Goal: Task Accomplishment & Management: Complete application form

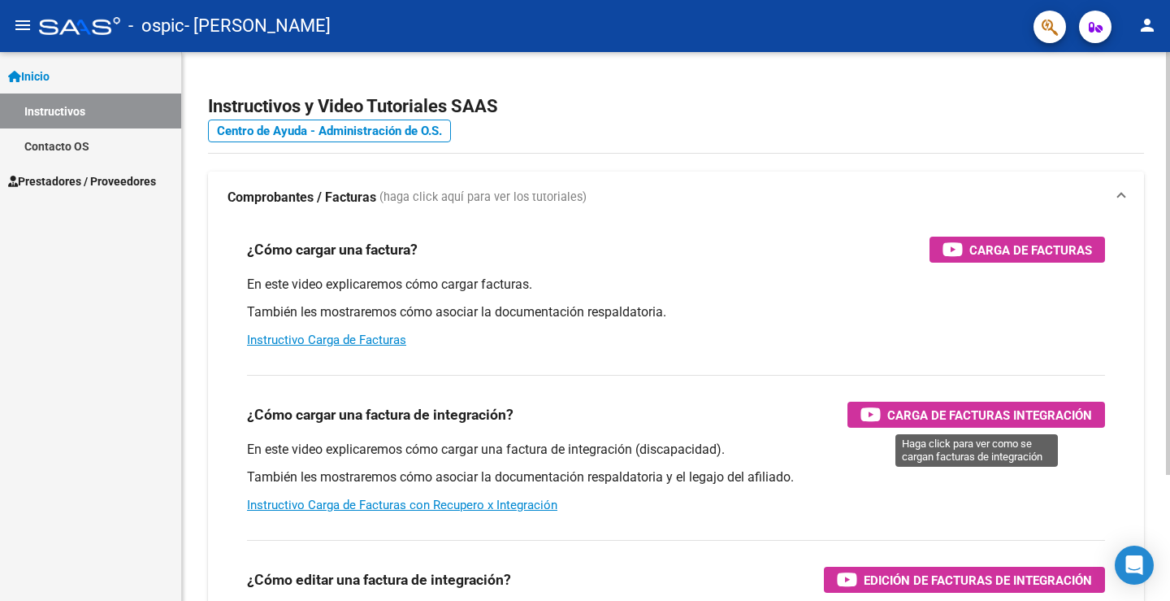
click at [983, 415] on span "Carga de Facturas Integración" at bounding box center [990, 415] width 205 height 20
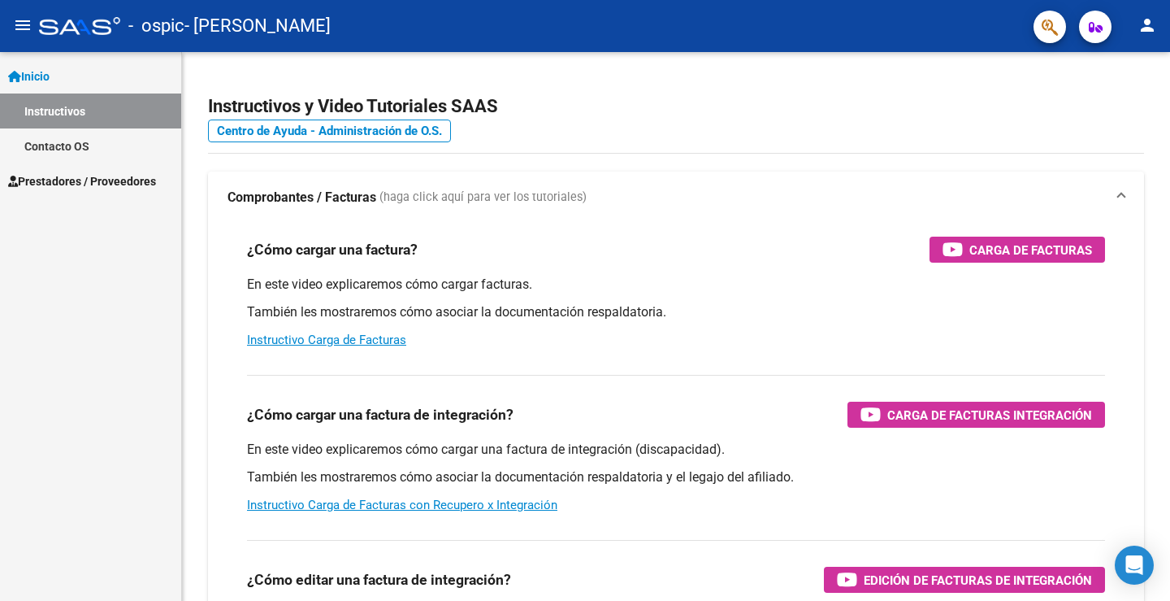
click at [78, 177] on span "Prestadores / Proveedores" at bounding box center [82, 181] width 148 height 18
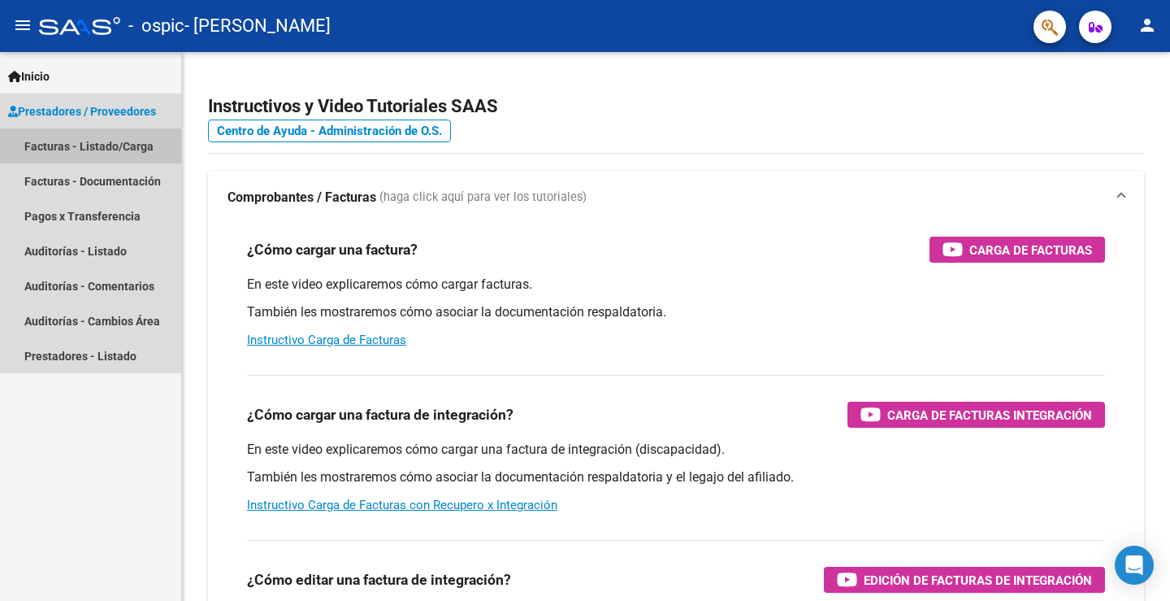
click at [108, 144] on link "Facturas - Listado/Carga" at bounding box center [90, 145] width 181 height 35
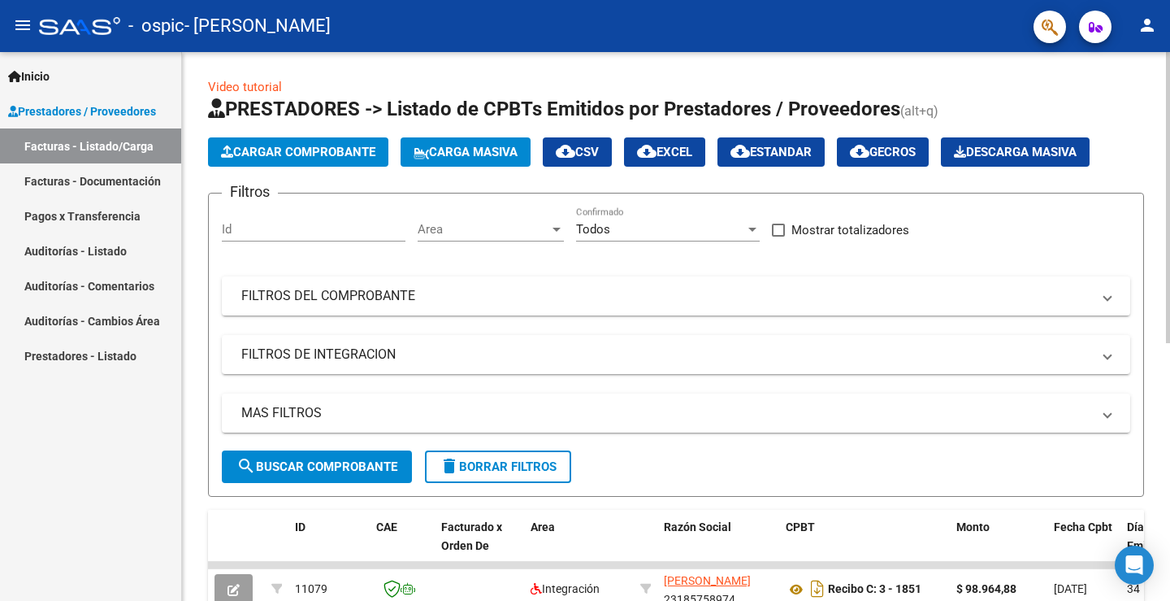
click at [307, 152] on span "Cargar Comprobante" at bounding box center [298, 152] width 154 height 15
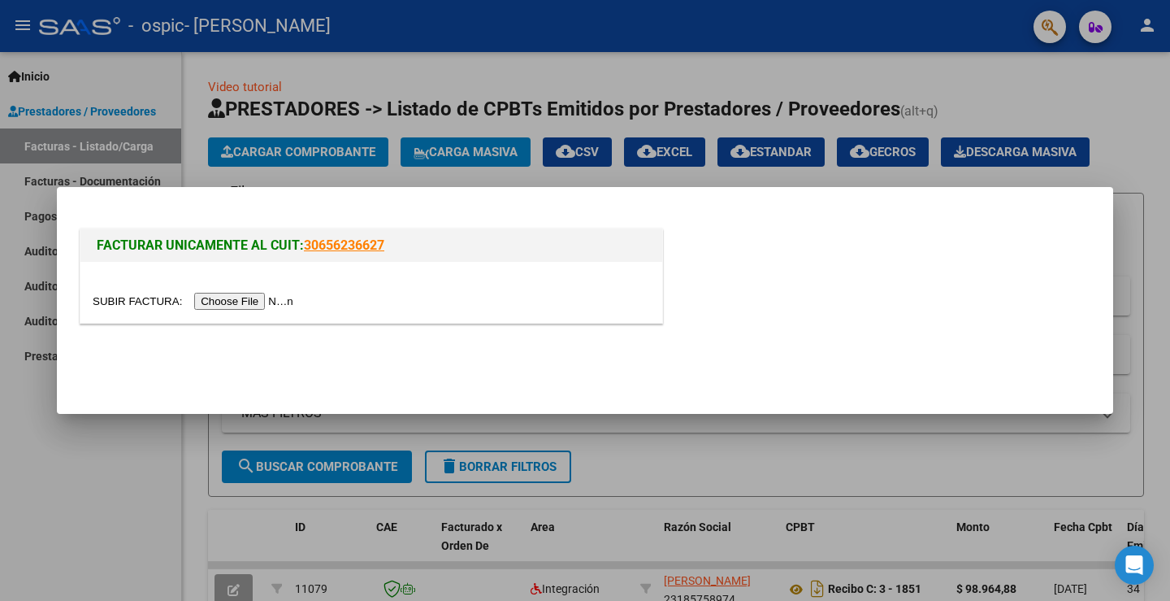
click at [106, 340] on mat-dialog-actions at bounding box center [585, 363] width 1018 height 62
click at [37, 422] on div at bounding box center [585, 300] width 1170 height 601
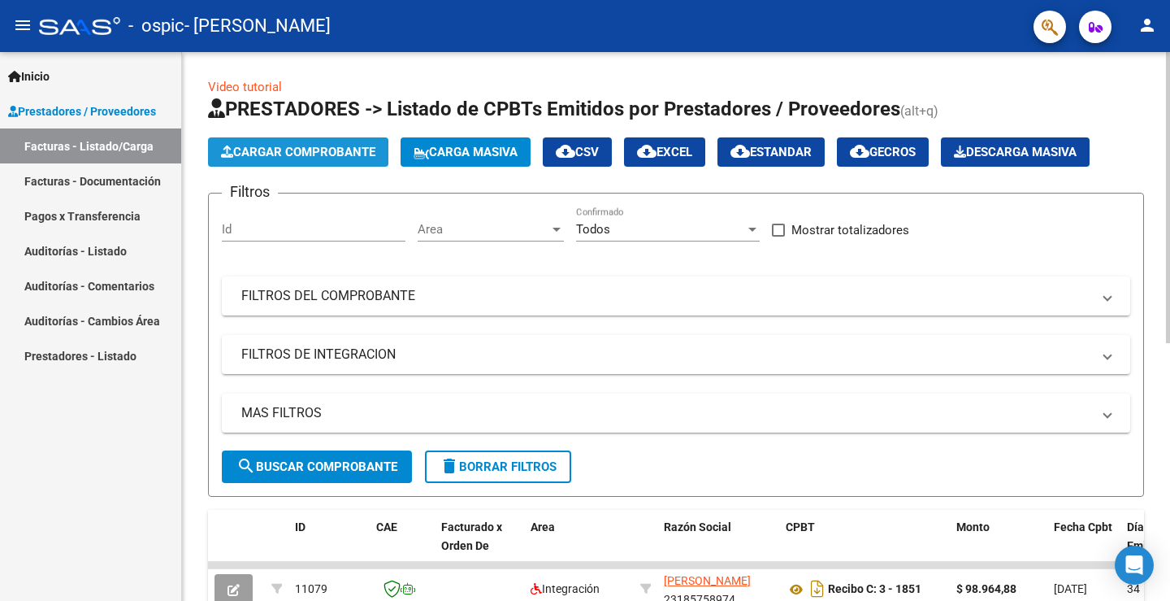
click at [292, 151] on span "Cargar Comprobante" at bounding box center [298, 152] width 154 height 15
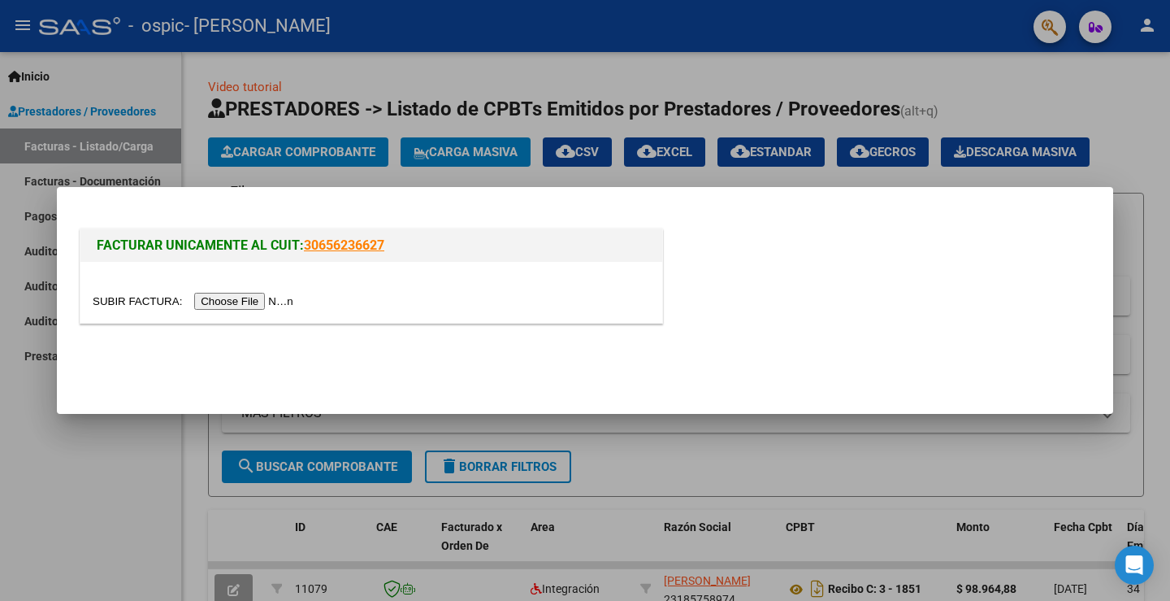
click at [267, 300] on input "file" at bounding box center [196, 301] width 206 height 17
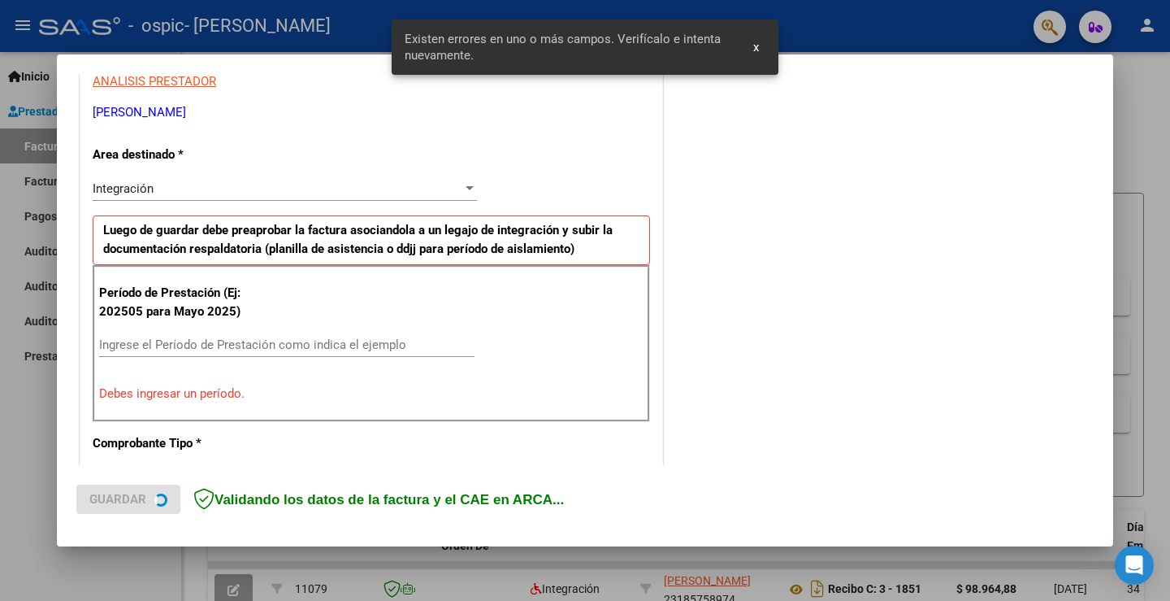
scroll to position [341, 0]
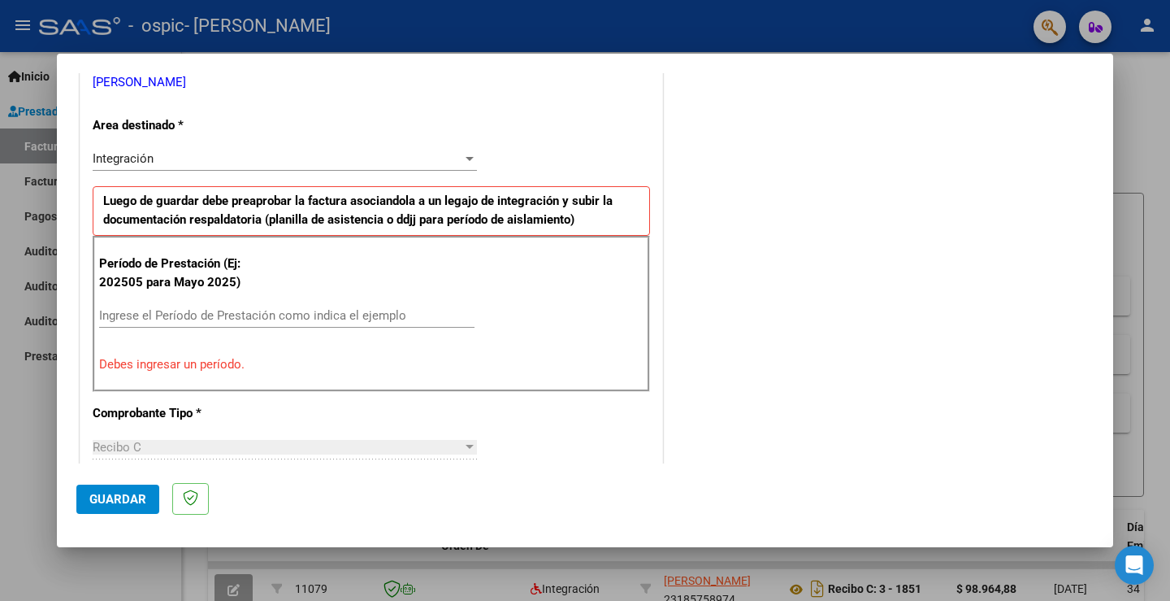
click at [464, 155] on div at bounding box center [469, 158] width 15 height 13
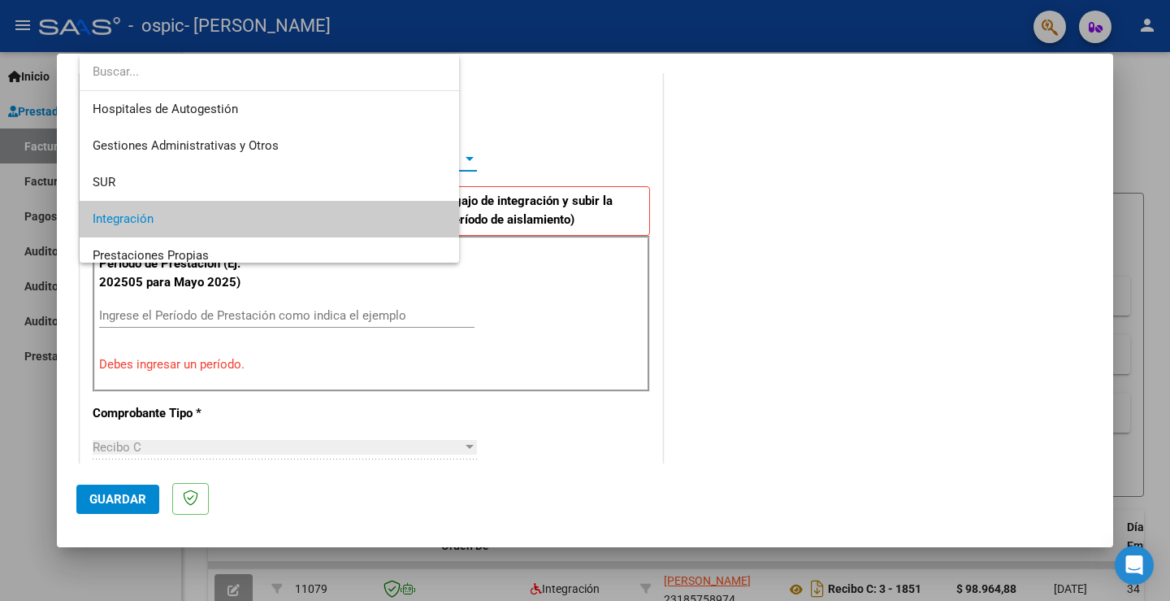
scroll to position [61, 0]
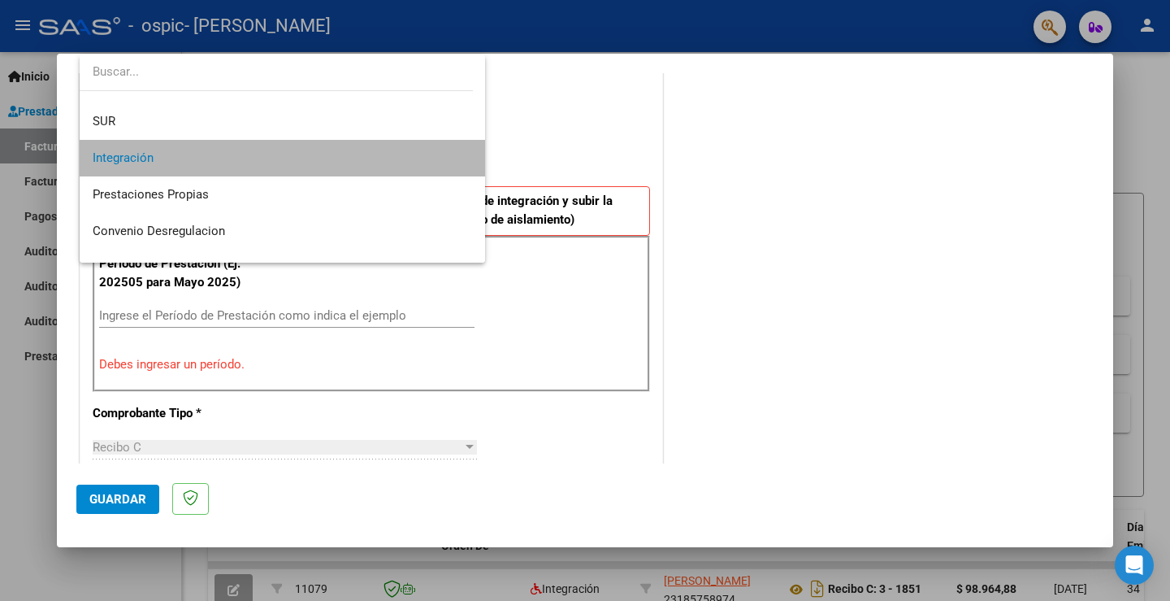
click at [464, 155] on mat-option "Integración" at bounding box center [283, 158] width 406 height 37
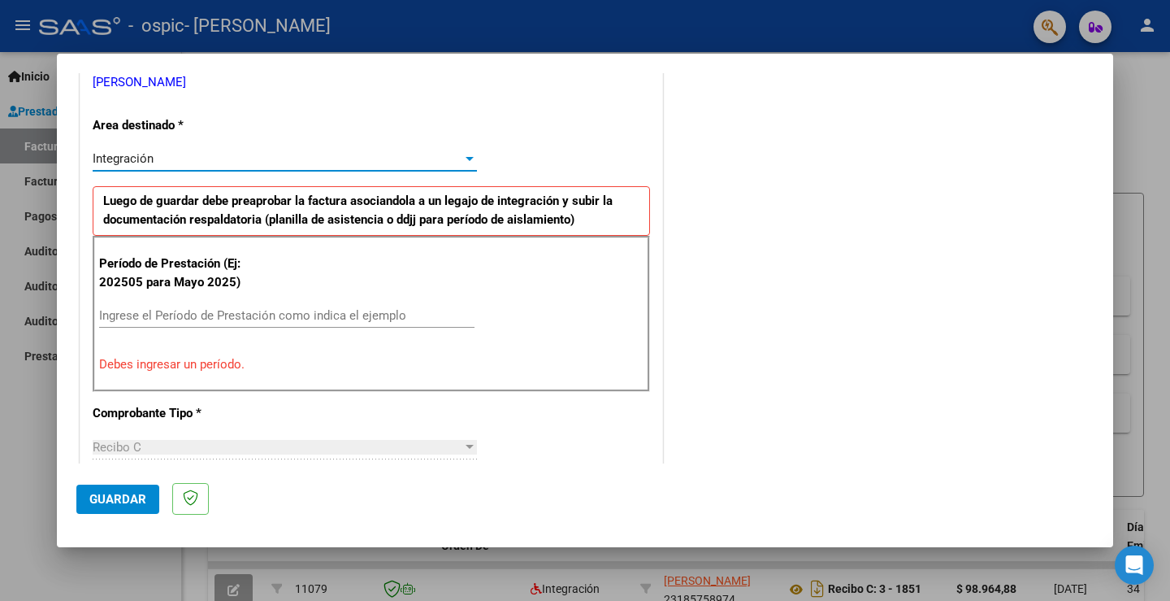
click at [191, 317] on input "Ingrese el Período de Prestación como indica el ejemplo" at bounding box center [287, 315] width 376 height 15
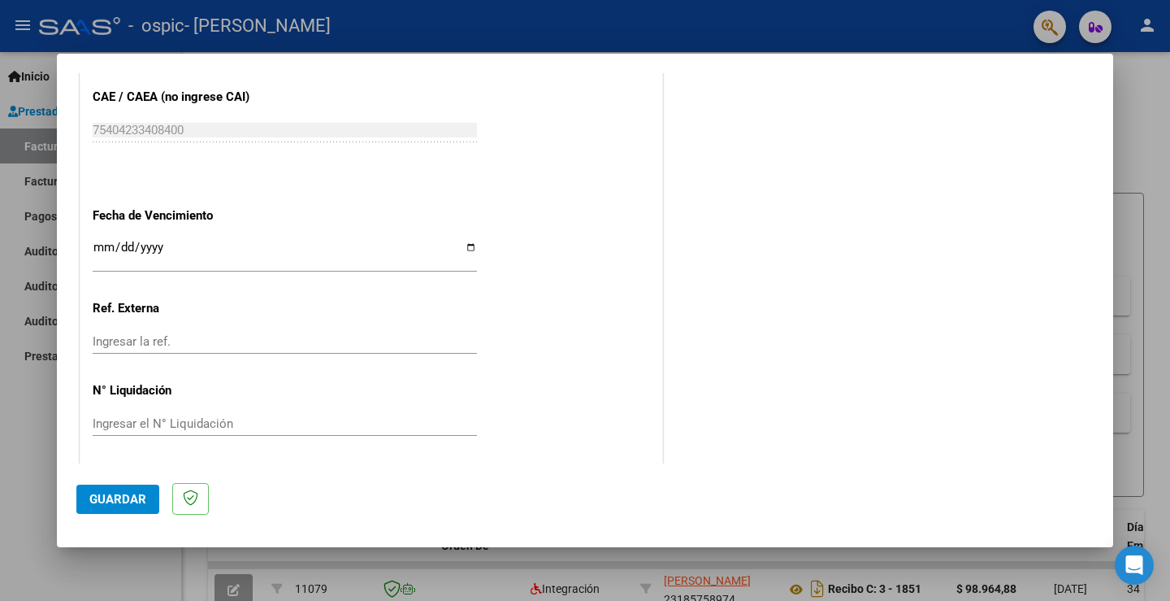
scroll to position [1040, 0]
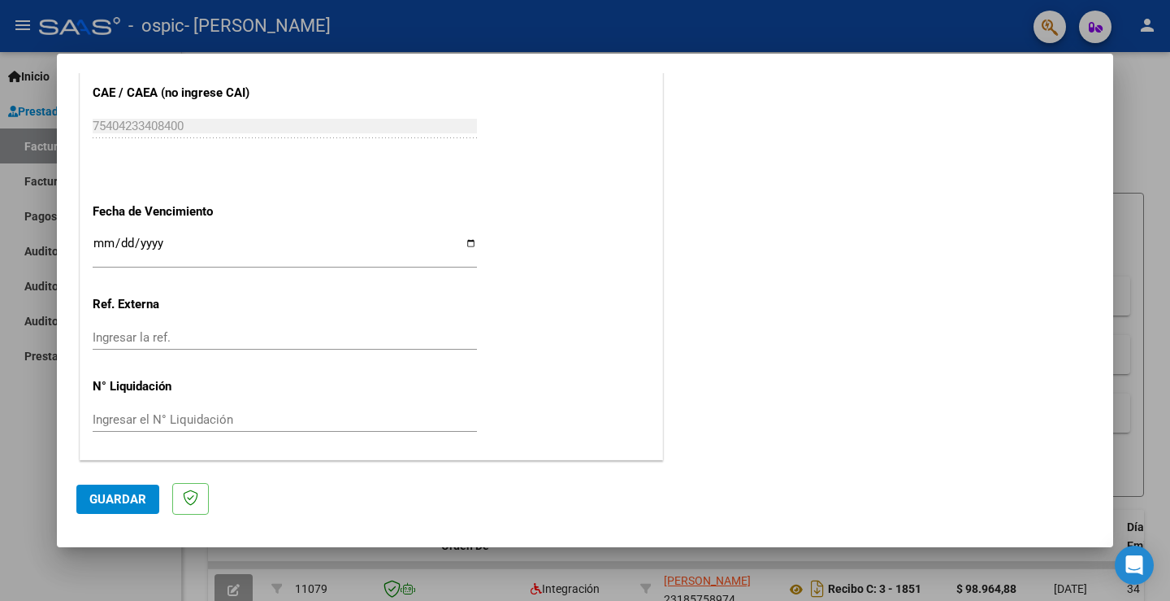
type input "202509"
click at [121, 500] on span "Guardar" at bounding box center [117, 499] width 57 height 15
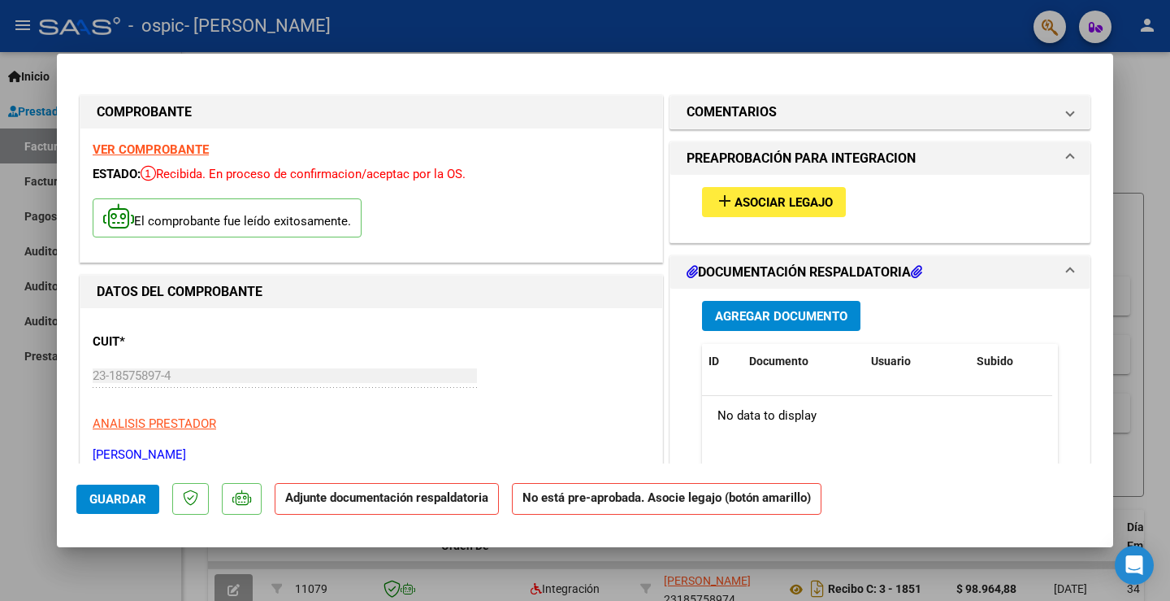
click at [751, 202] on span "Asociar Legajo" at bounding box center [784, 202] width 98 height 15
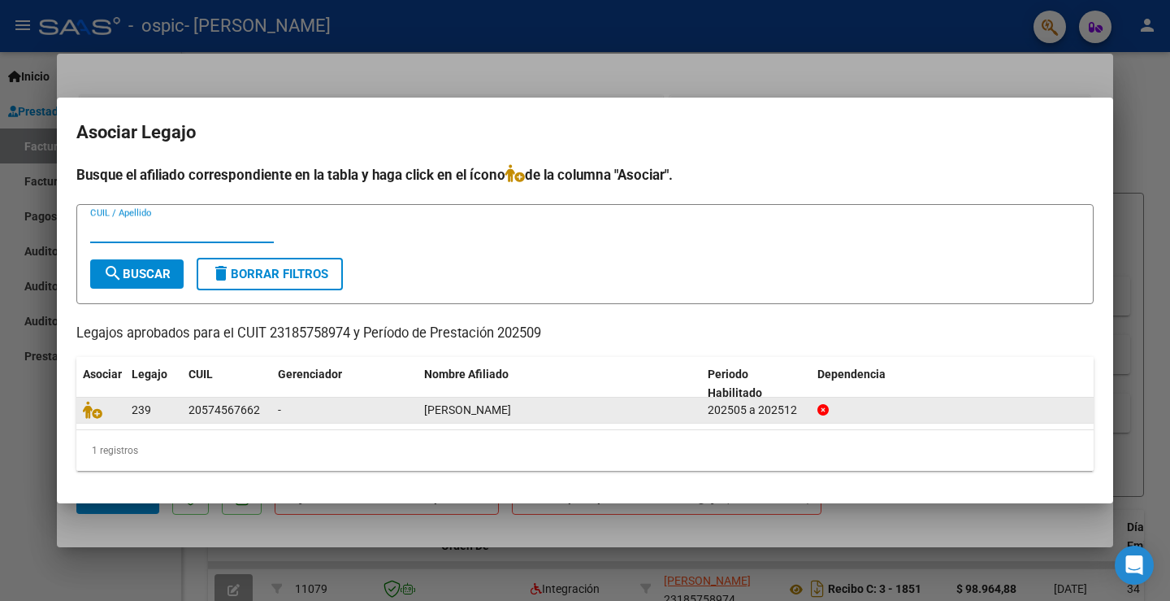
click at [216, 402] on div "20574567662" at bounding box center [225, 410] width 72 height 19
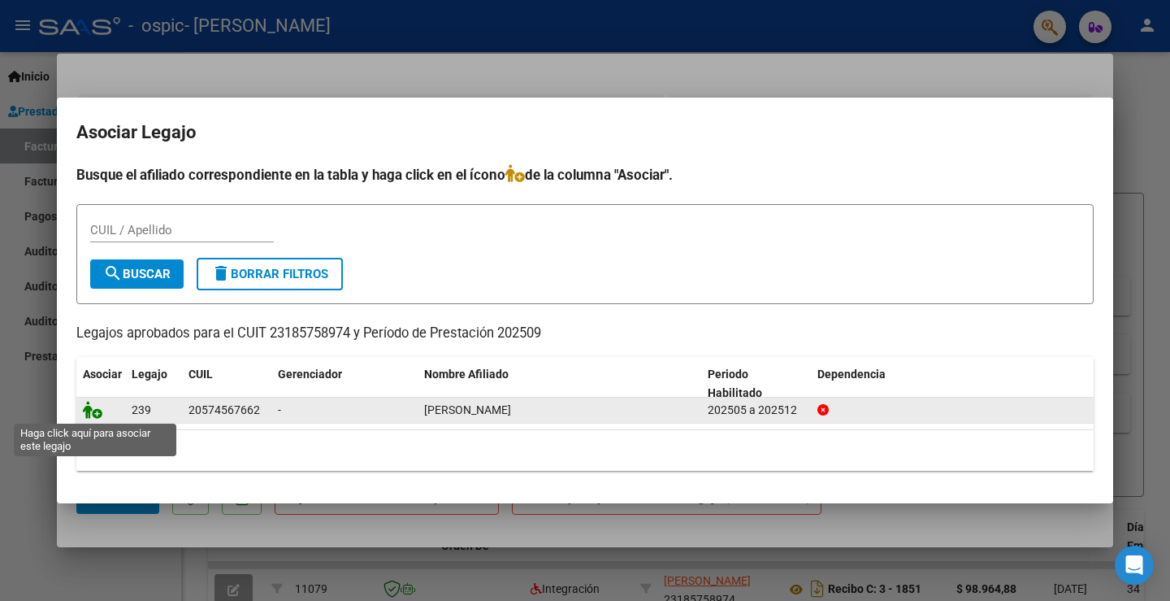
click at [91, 409] on icon at bounding box center [93, 410] width 20 height 18
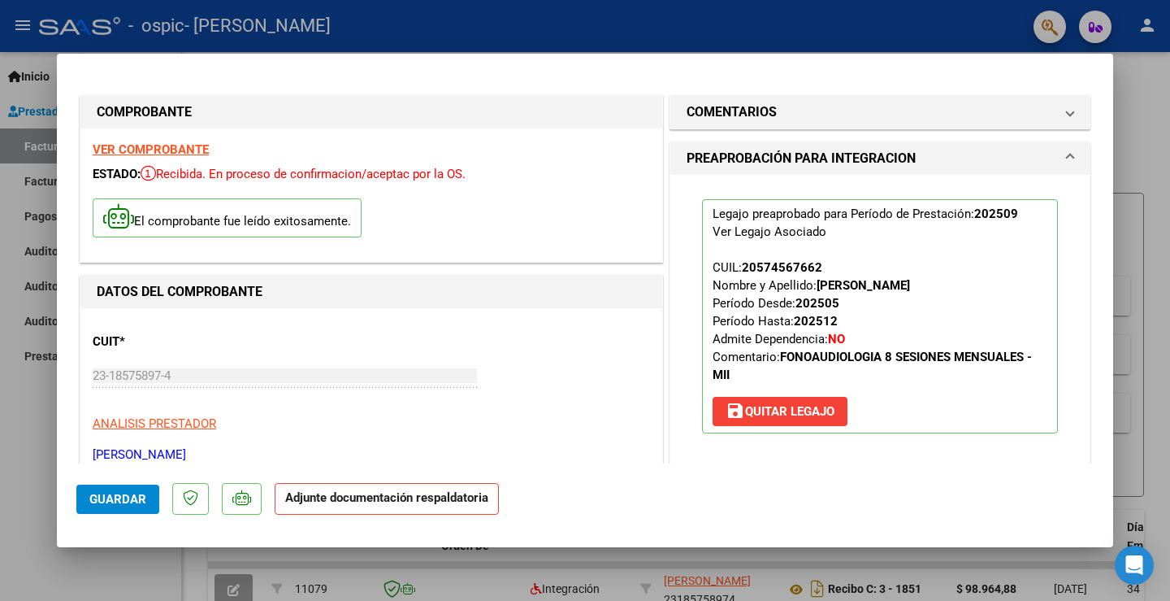
click at [401, 406] on div "CUIT * 23-18575897-4 Ingresar CUIT ANALISIS PRESTADOR CARLETTI MARCELA ALEJANDR…" at bounding box center [372, 391] width 558 height 143
click at [137, 489] on button "Guardar" at bounding box center [117, 498] width 83 height 29
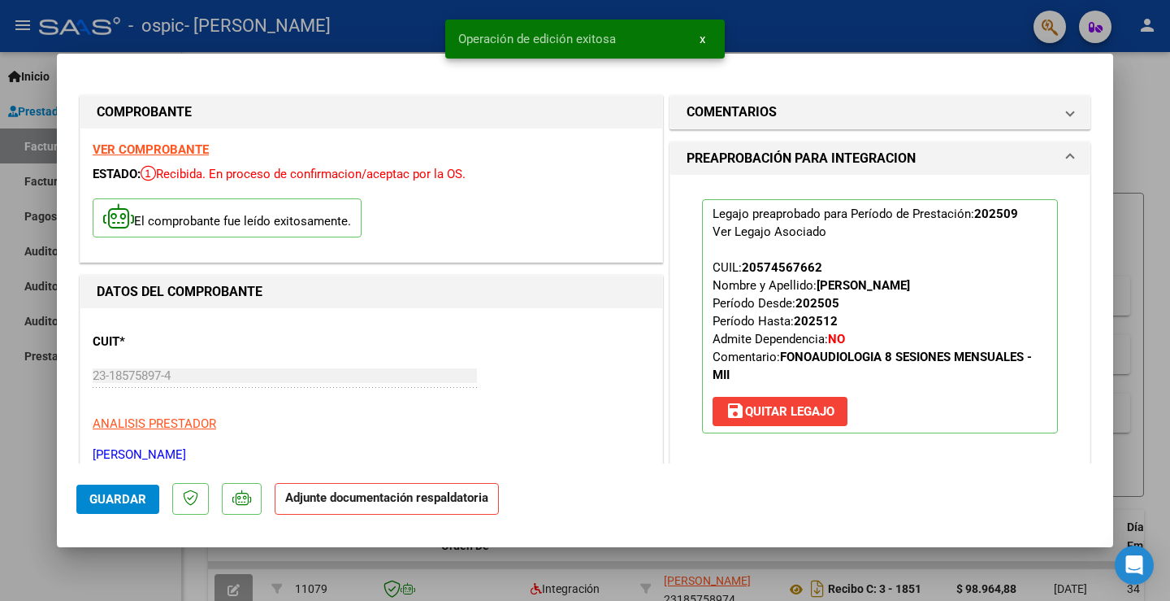
click at [393, 505] on strong "Adjunte documentación respaldatoria" at bounding box center [386, 497] width 203 height 15
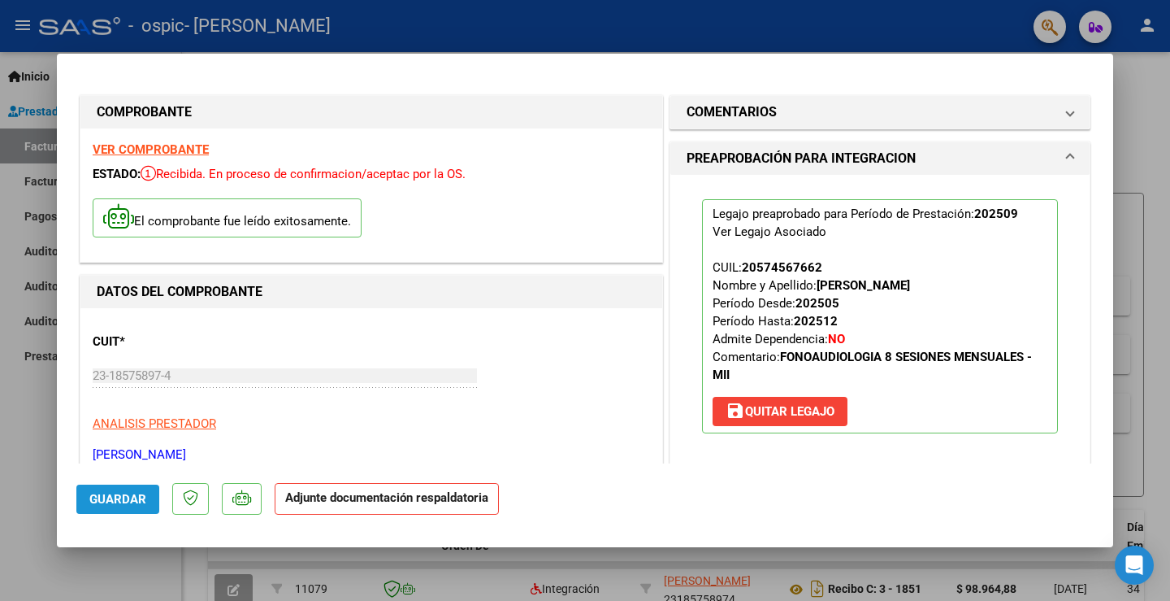
click at [135, 505] on span "Guardar" at bounding box center [117, 499] width 57 height 15
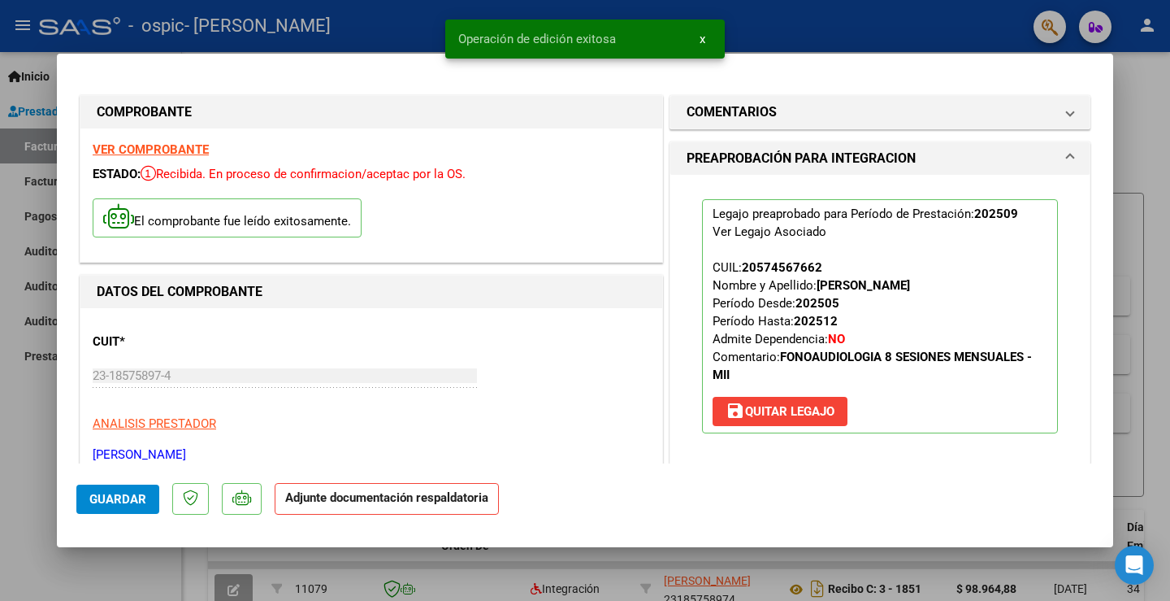
click at [921, 183] on div "Legajo preaprobado para Período de Prestación: 202509 Ver Legajo Asociado CUIL:…" at bounding box center [880, 316] width 380 height 283
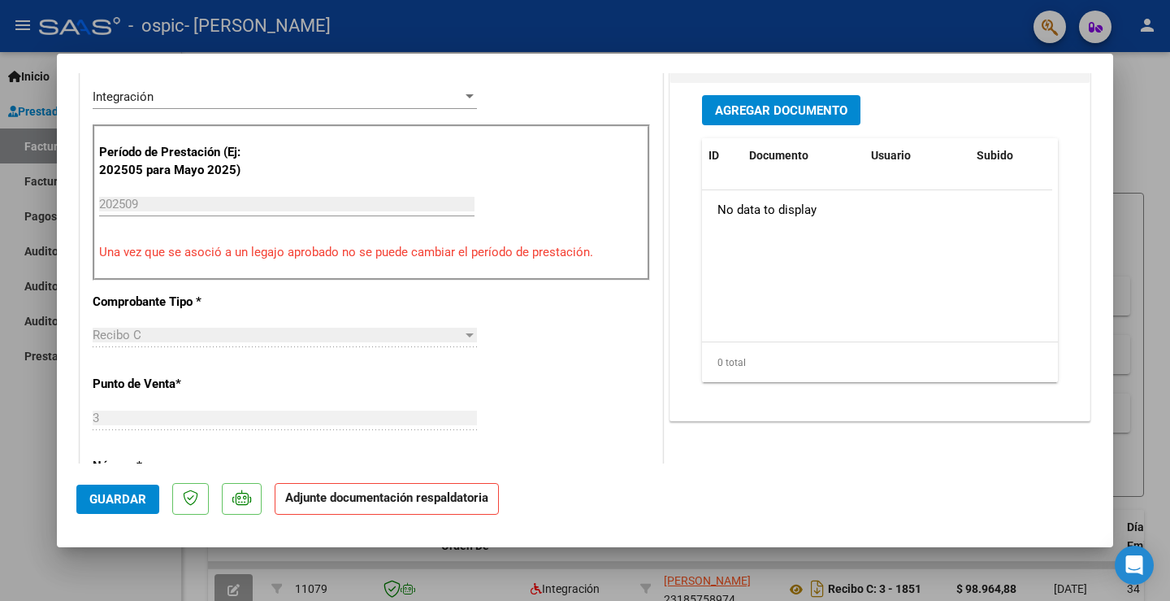
scroll to position [406, 0]
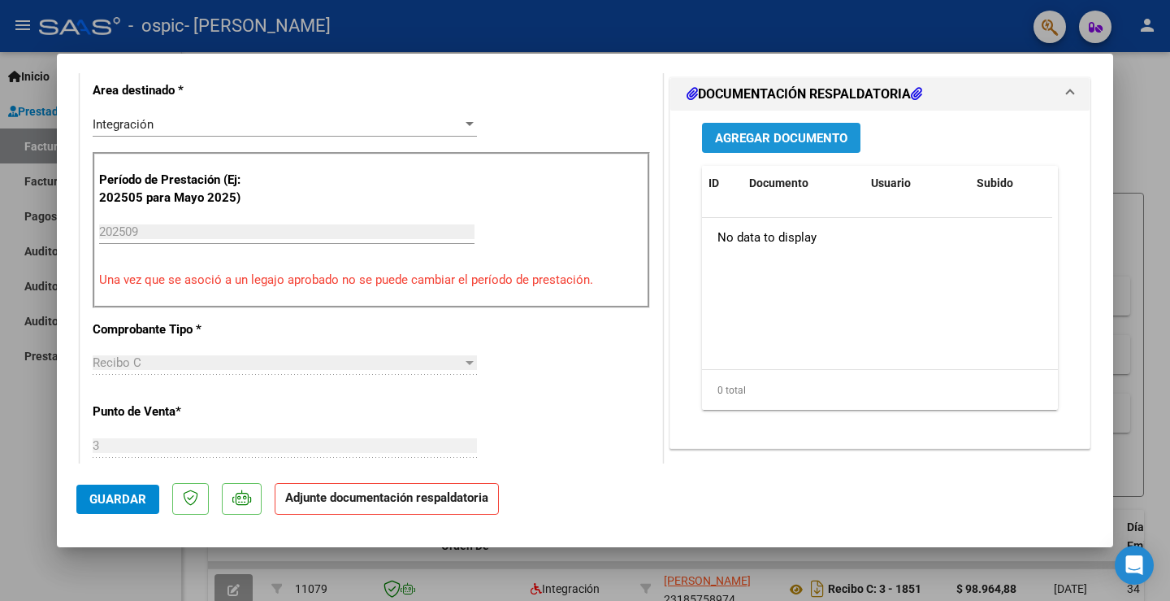
click at [758, 133] on span "Agregar Documento" at bounding box center [781, 138] width 132 height 15
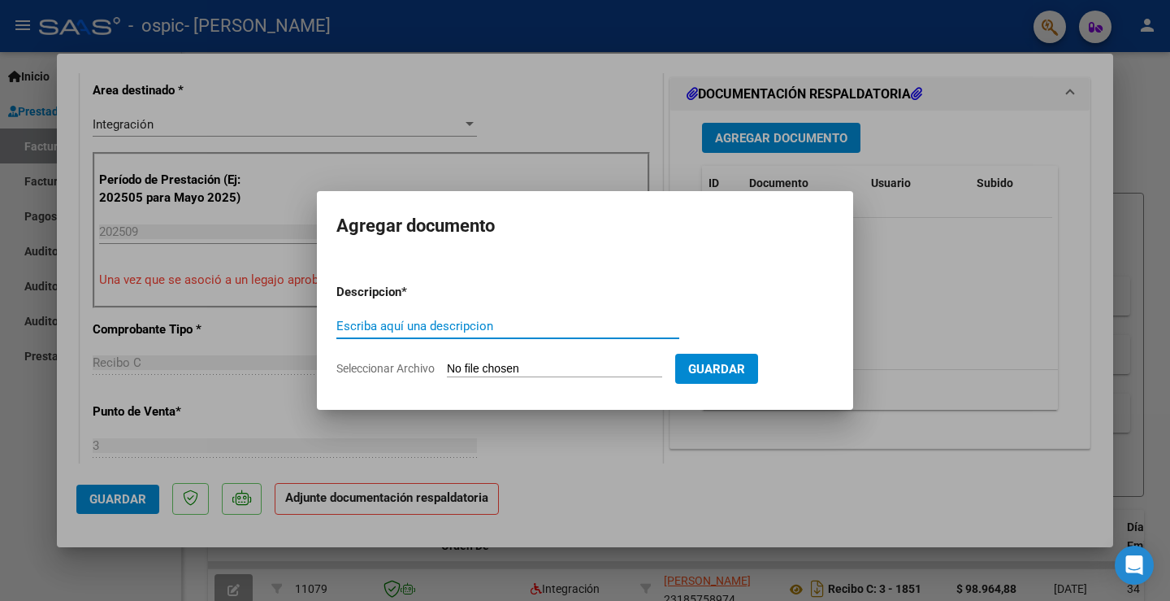
click at [397, 321] on input "Escriba aquí una descripcion" at bounding box center [507, 326] width 343 height 15
type input "planilla de asistencia"
click at [397, 368] on span "Seleccionar Archivo" at bounding box center [385, 368] width 98 height 13
click at [447, 368] on input "Seleccionar Archivo" at bounding box center [554, 369] width 215 height 15
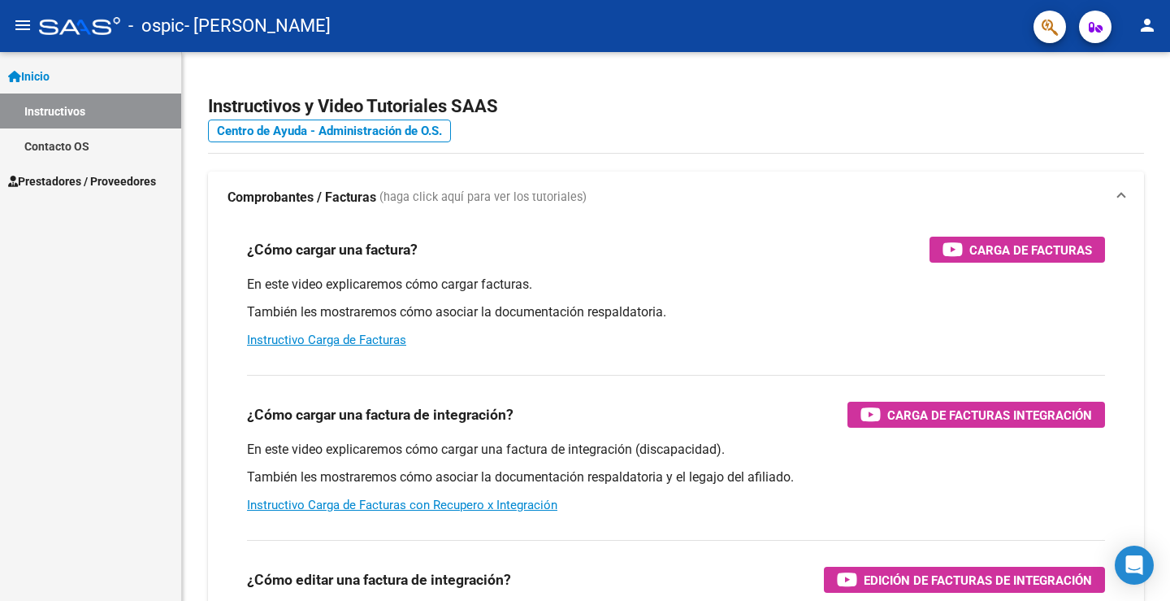
click at [69, 176] on span "Prestadores / Proveedores" at bounding box center [82, 181] width 148 height 18
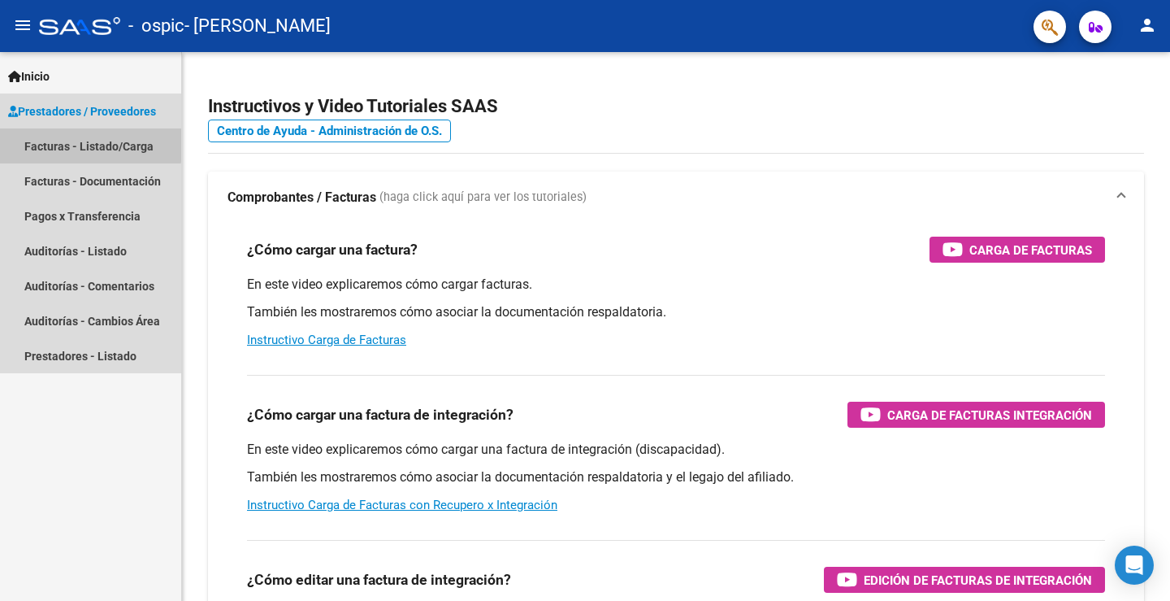
click at [72, 143] on link "Facturas - Listado/Carga" at bounding box center [90, 145] width 181 height 35
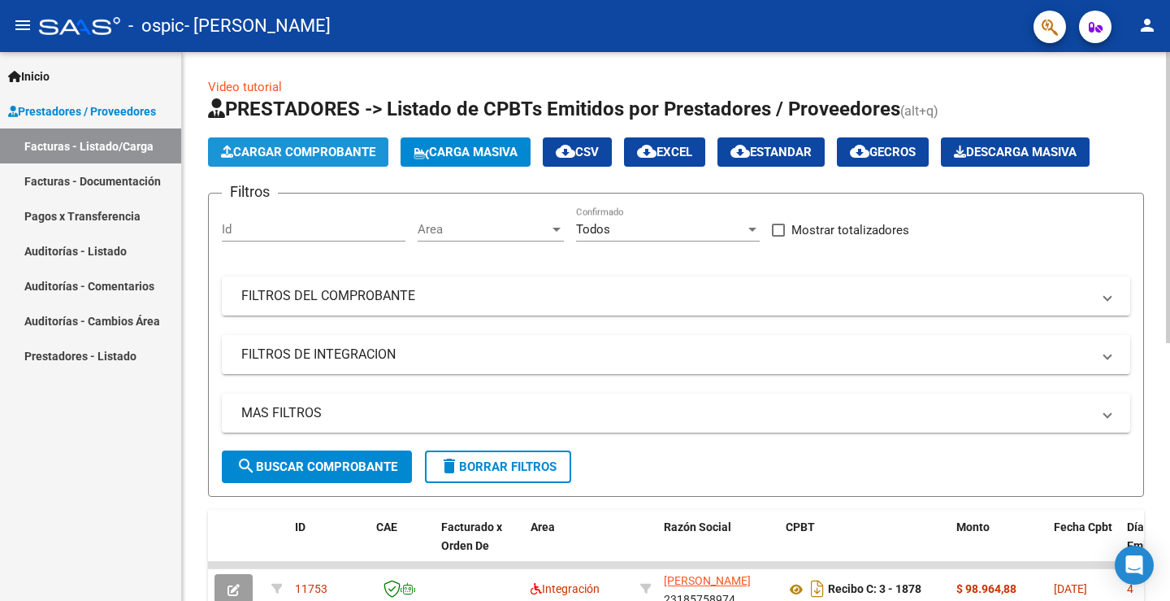
click at [284, 150] on span "Cargar Comprobante" at bounding box center [298, 152] width 154 height 15
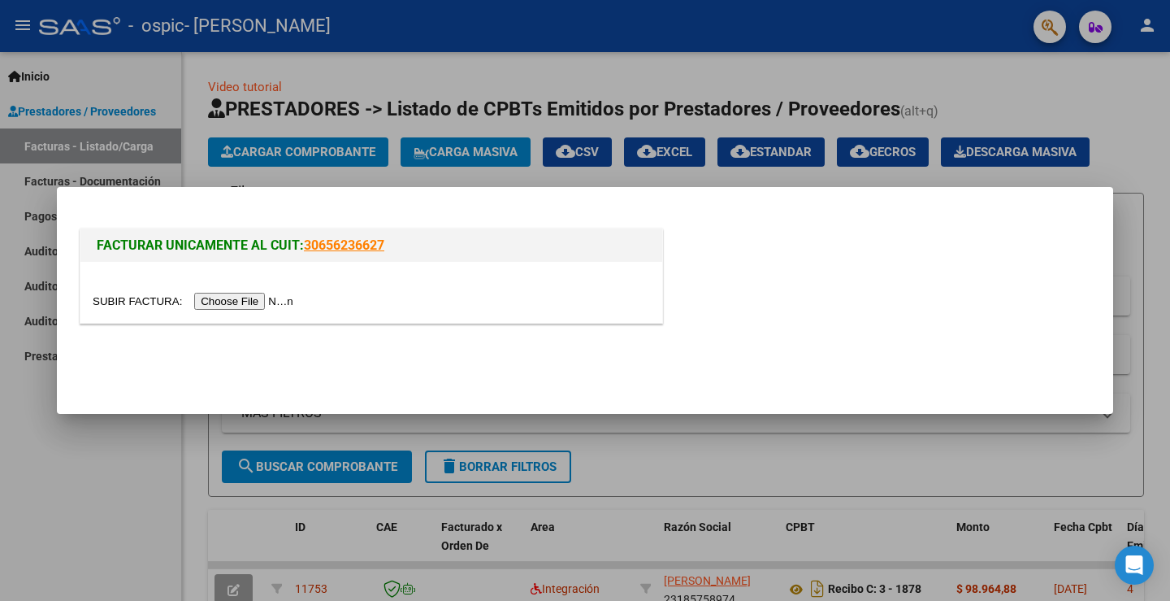
click at [258, 299] on input "file" at bounding box center [196, 301] width 206 height 17
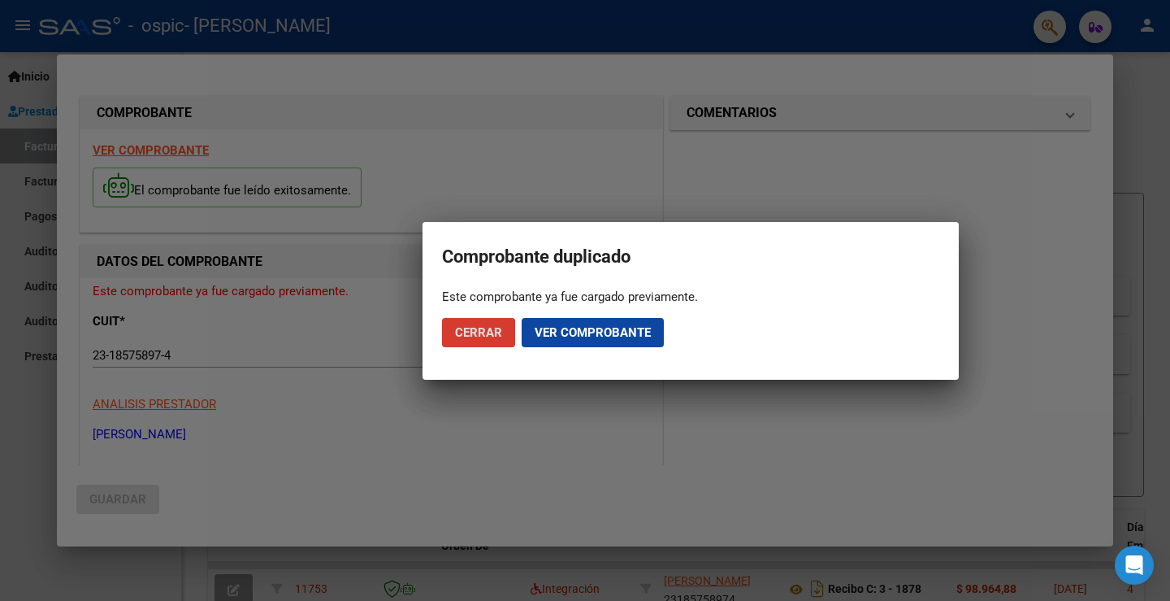
click at [470, 332] on span "Cerrar" at bounding box center [478, 332] width 47 height 15
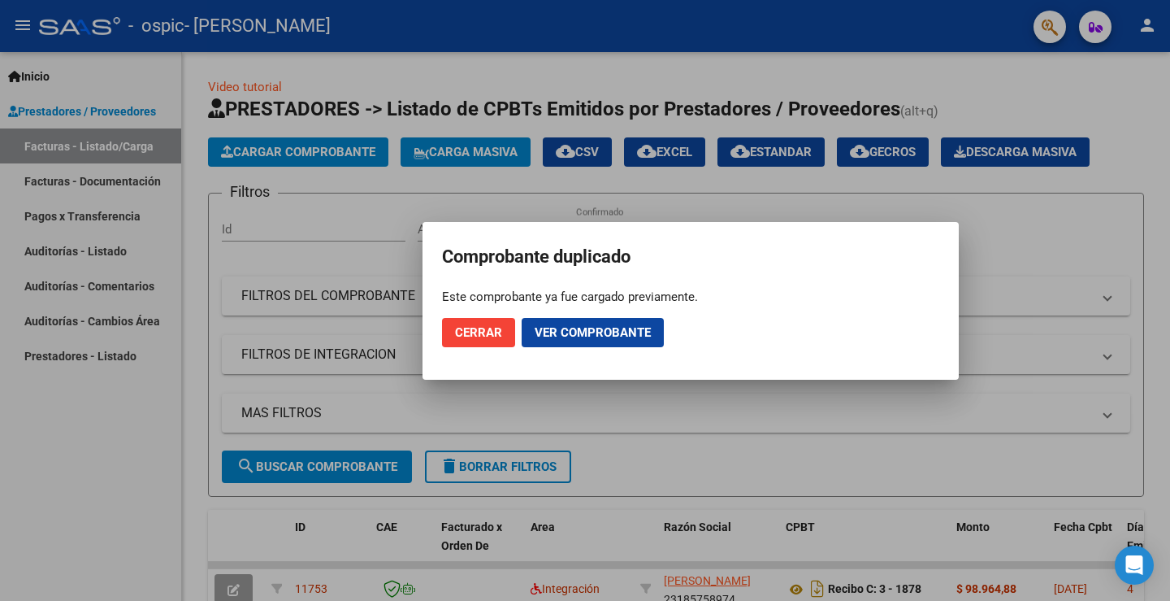
click at [471, 332] on span "Cerrar" at bounding box center [478, 332] width 47 height 15
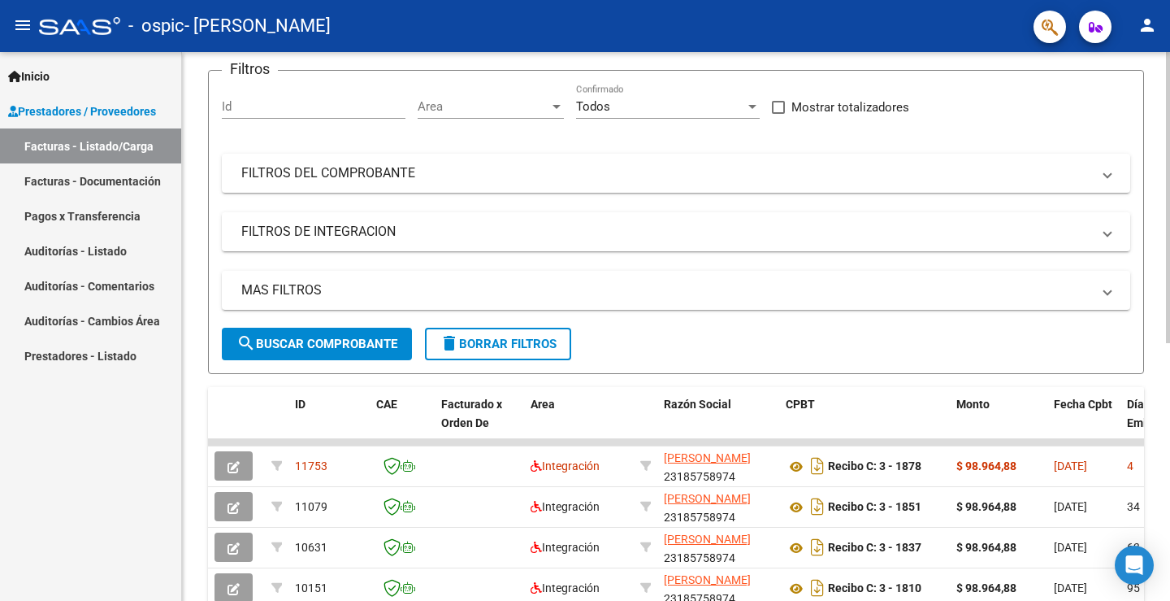
scroll to position [163, 0]
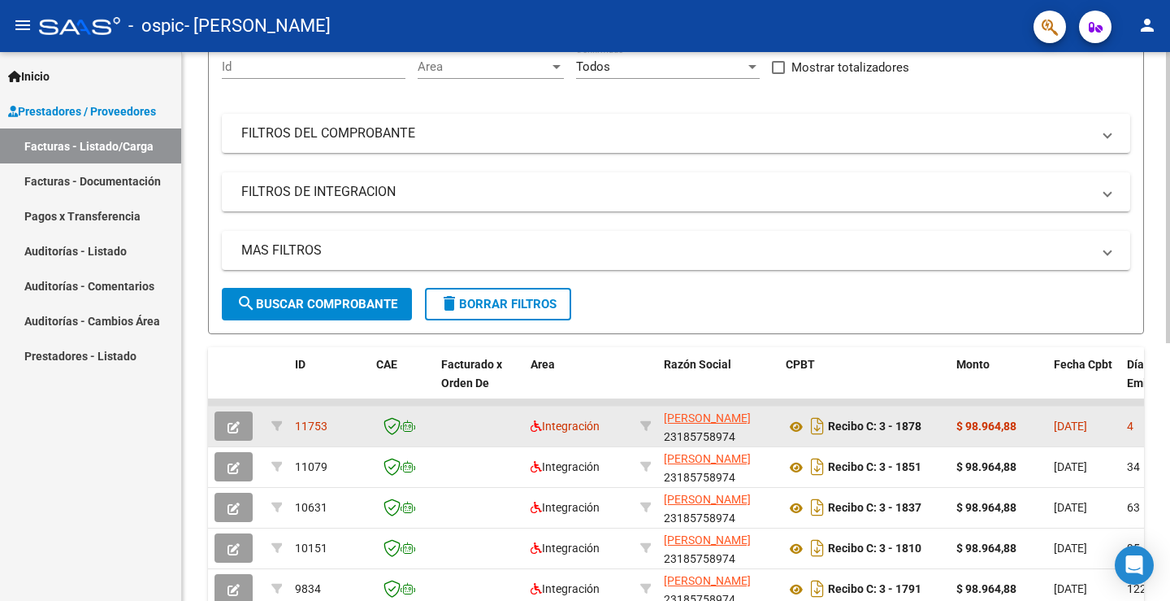
click at [241, 421] on button "button" at bounding box center [234, 425] width 38 height 29
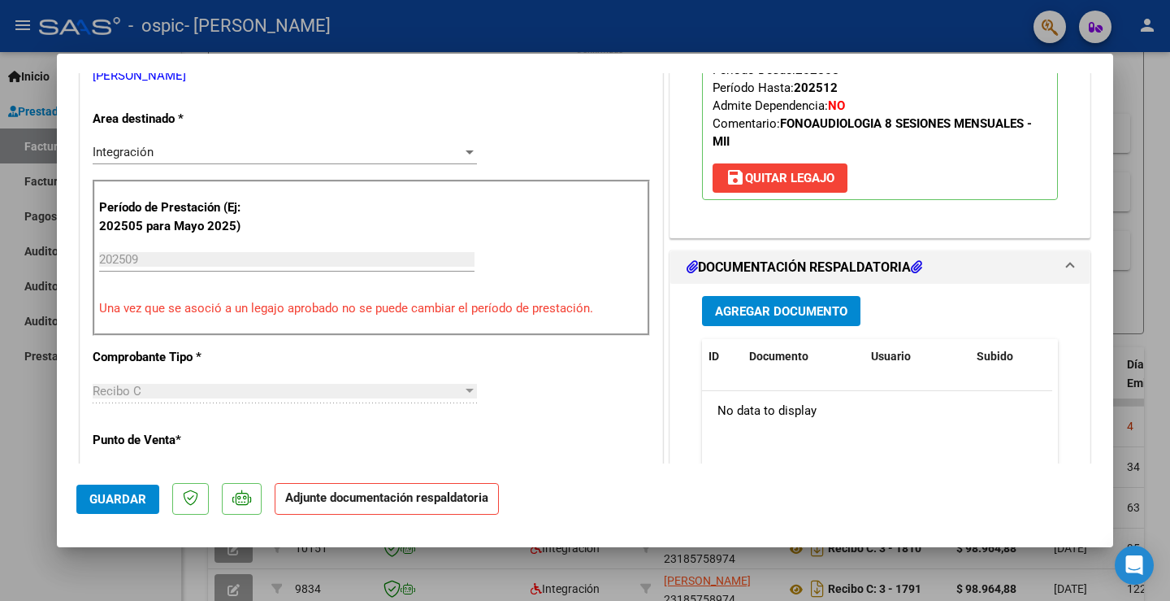
scroll to position [325, 0]
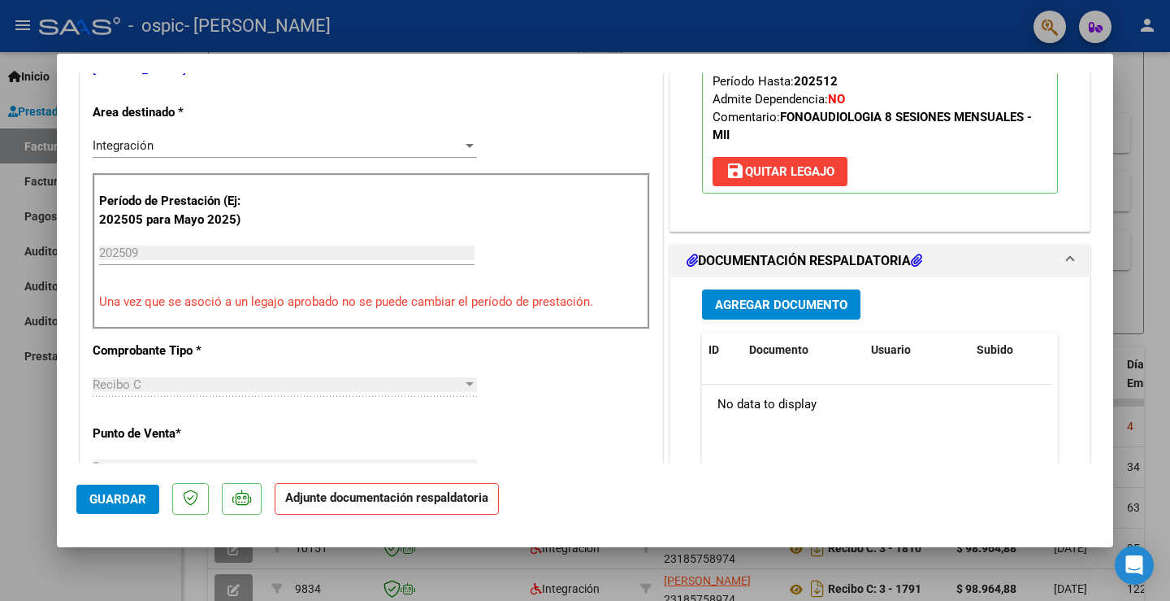
click at [753, 306] on span "Agregar Documento" at bounding box center [781, 304] width 132 height 15
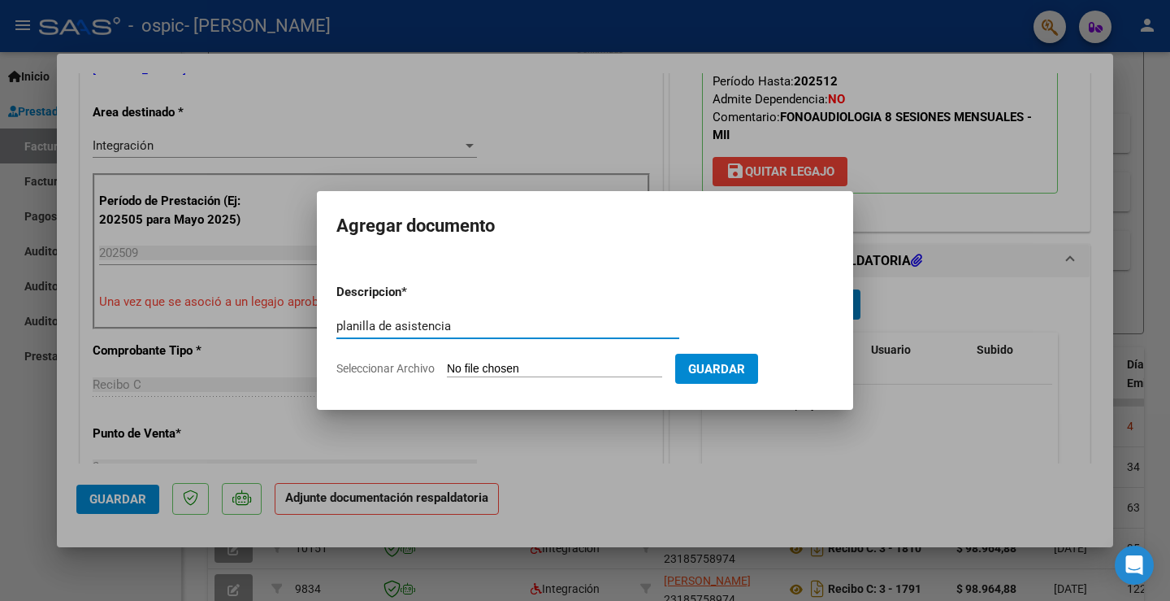
type input "planilla de asistencia"
click at [380, 373] on span "Seleccionar Archivo" at bounding box center [385, 368] width 98 height 13
click at [447, 373] on input "Seleccionar Archivo" at bounding box center [554, 369] width 215 height 15
type input "C:\fakepath\leiva septiembre.pdf"
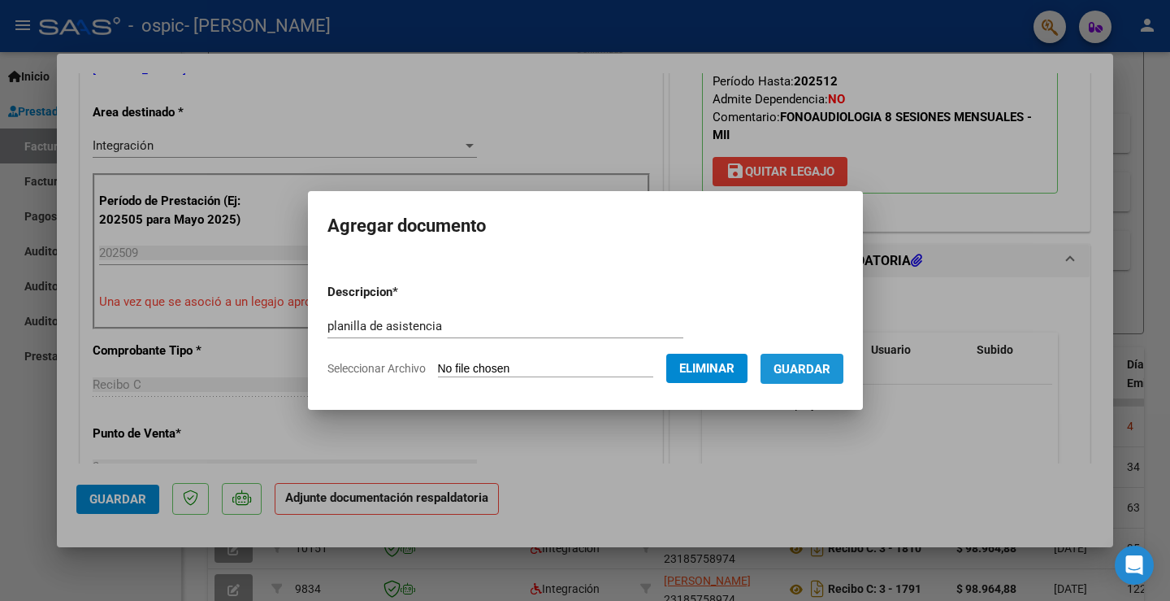
click at [828, 361] on span "Guardar" at bounding box center [802, 368] width 57 height 15
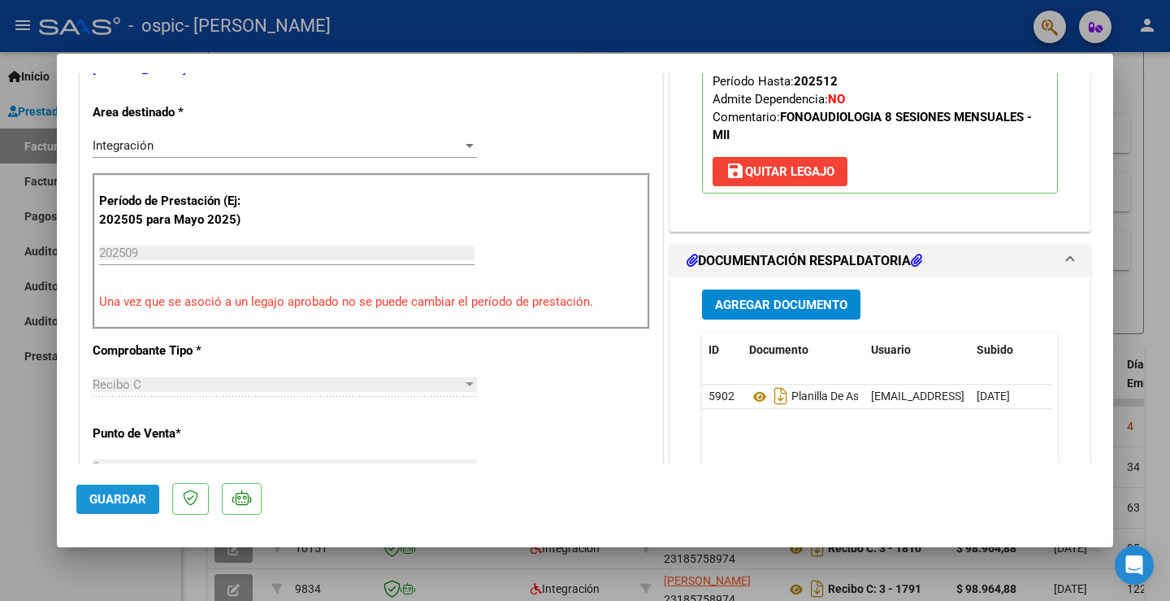
click at [120, 501] on span "Guardar" at bounding box center [117, 499] width 57 height 15
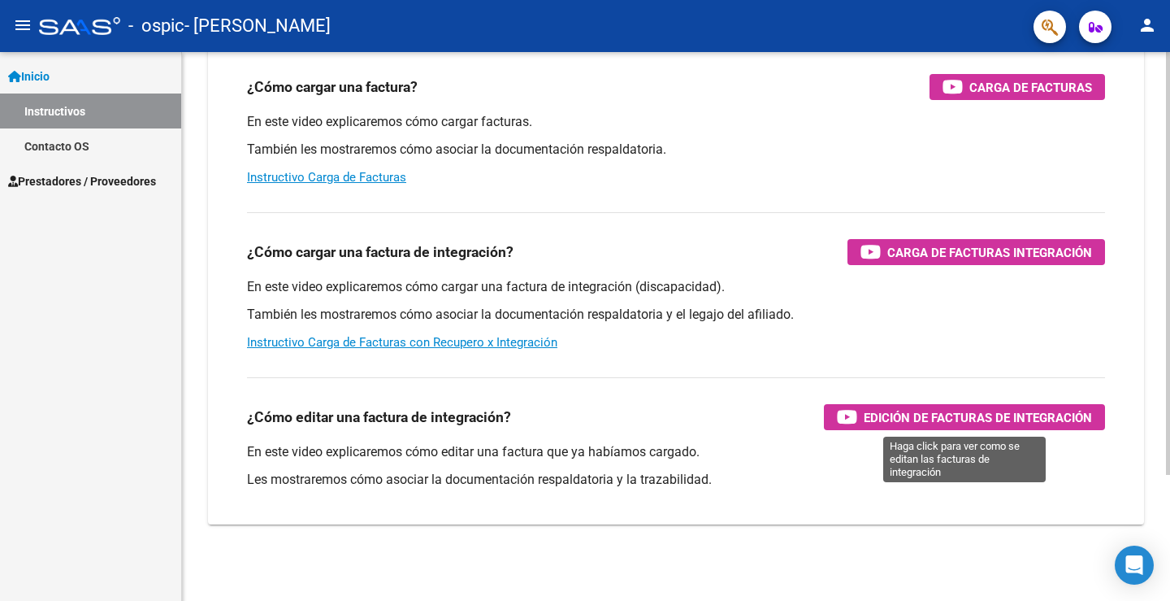
click at [865, 410] on span "Edición de Facturas de integración" at bounding box center [978, 417] width 228 height 20
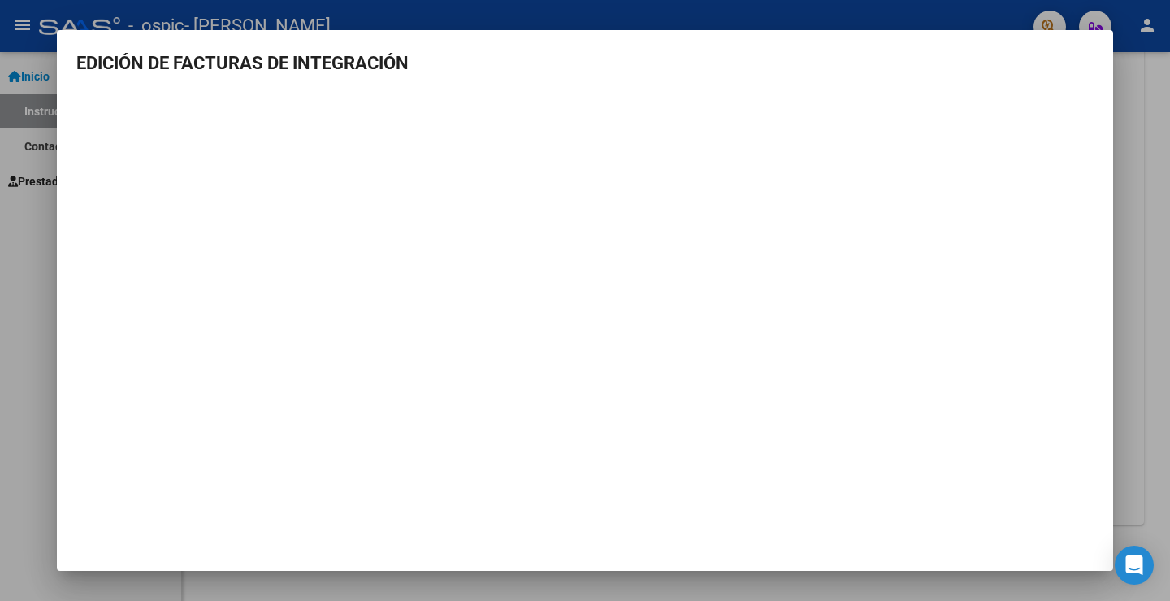
click at [5, 318] on div at bounding box center [585, 300] width 1170 height 601
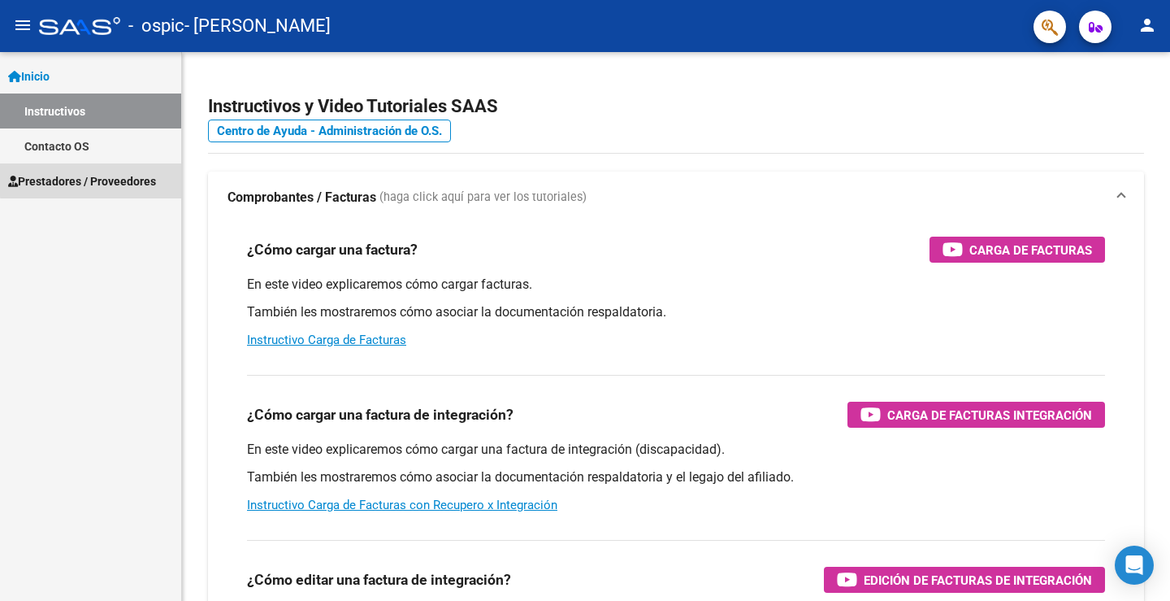
click at [132, 177] on span "Prestadores / Proveedores" at bounding box center [82, 181] width 148 height 18
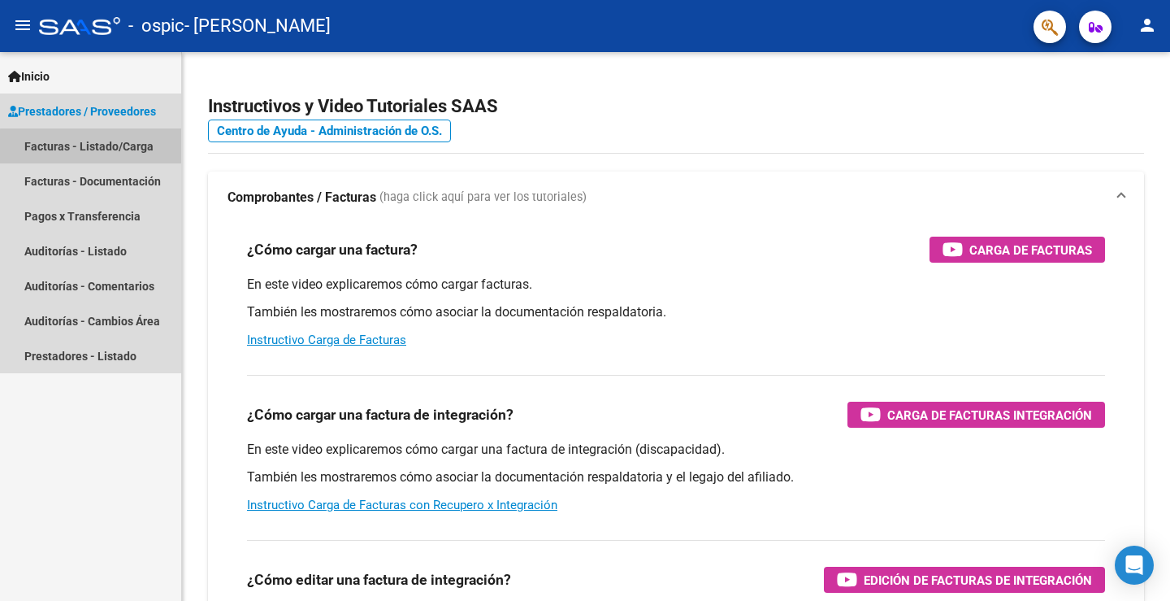
click at [146, 150] on link "Facturas - Listado/Carga" at bounding box center [90, 145] width 181 height 35
